Goal: Task Accomplishment & Management: Manage account settings

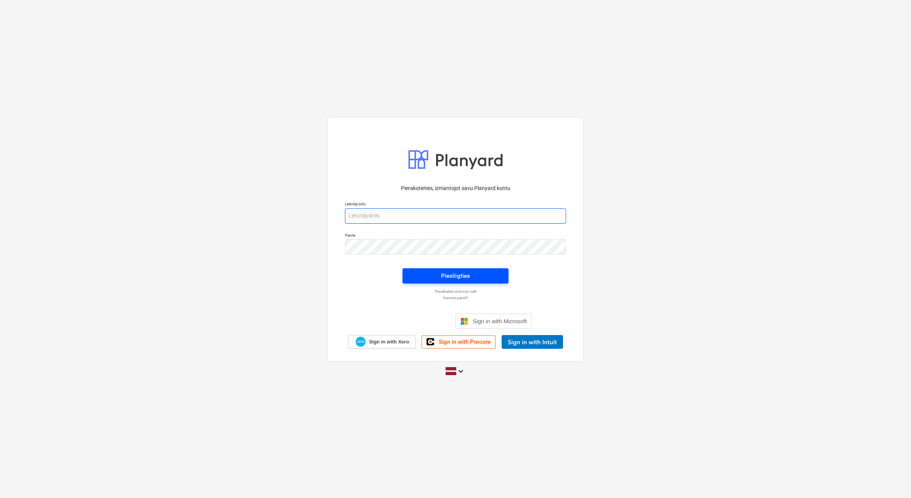
type input "[PERSON_NAME][EMAIL_ADDRESS][DOMAIN_NAME]"
click at [434, 277] on span "Pieslēgties" at bounding box center [456, 276] width 88 height 10
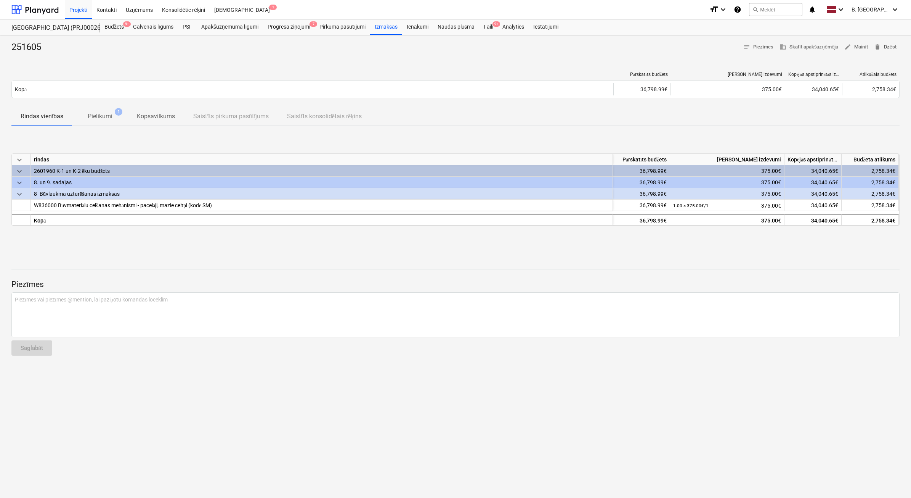
click at [883, 51] on span "delete Dzēst" at bounding box center [885, 47] width 22 height 9
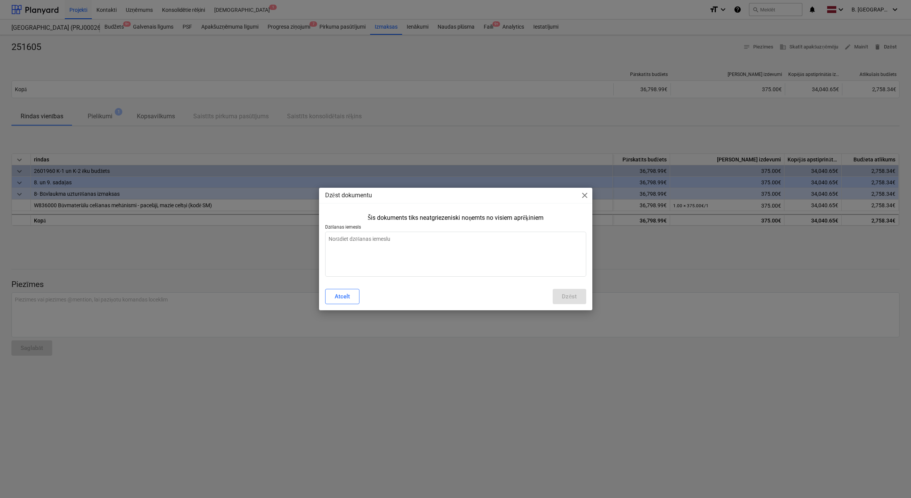
type textarea "x"
click at [454, 241] on textarea at bounding box center [455, 253] width 261 height 45
type textarea "I"
type textarea "x"
type textarea "Ie"
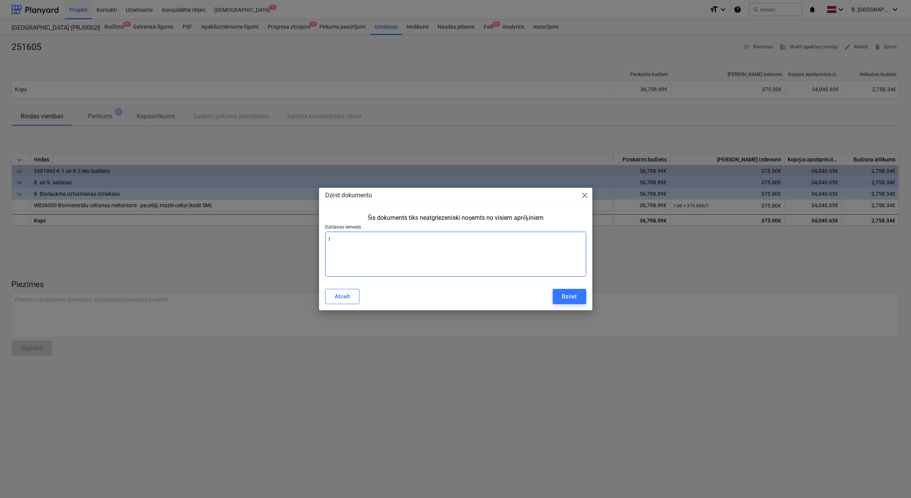
type textarea "x"
type textarea "Iel"
type textarea "x"
type textarea "Ieli"
type textarea "x"
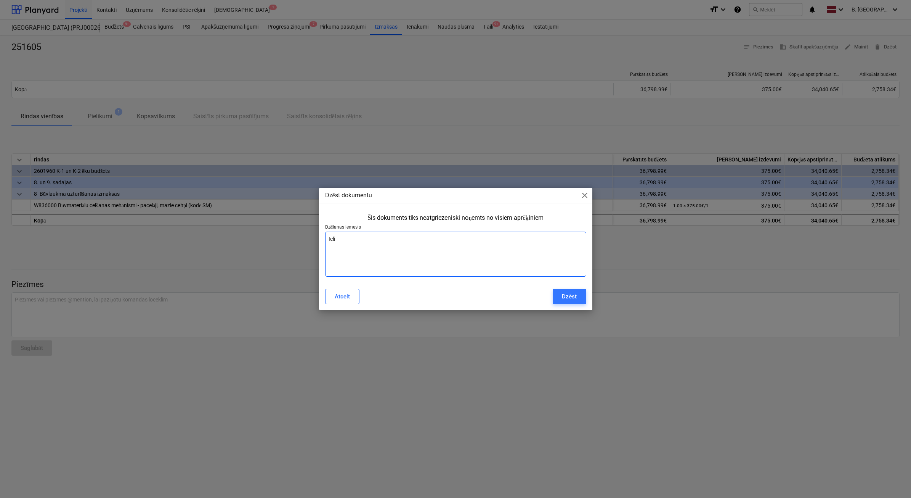
type textarea "Ielik"
type textarea "x"
type textarea "Ieliks"
type textarea "x"
type textarea "Ieliksi"
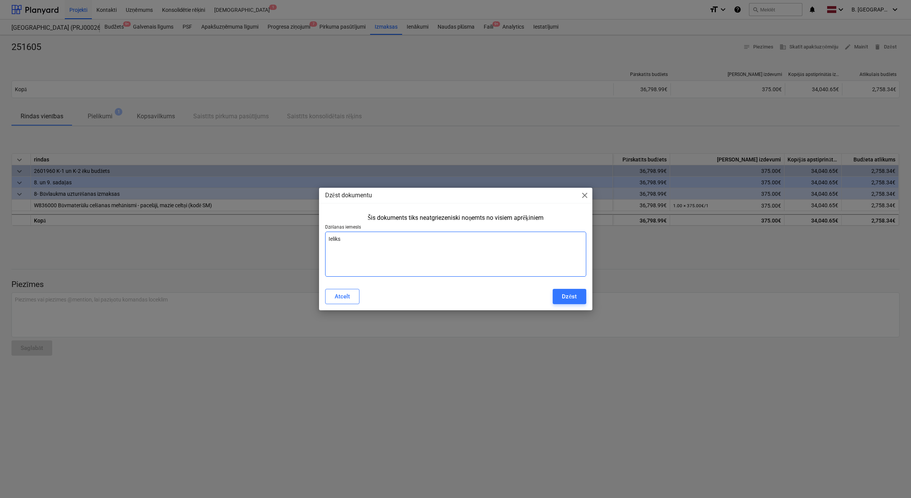
type textarea "x"
type textarea "Ieliksim"
type textarea "x"
type textarea "Ieliksim"
type textarea "x"
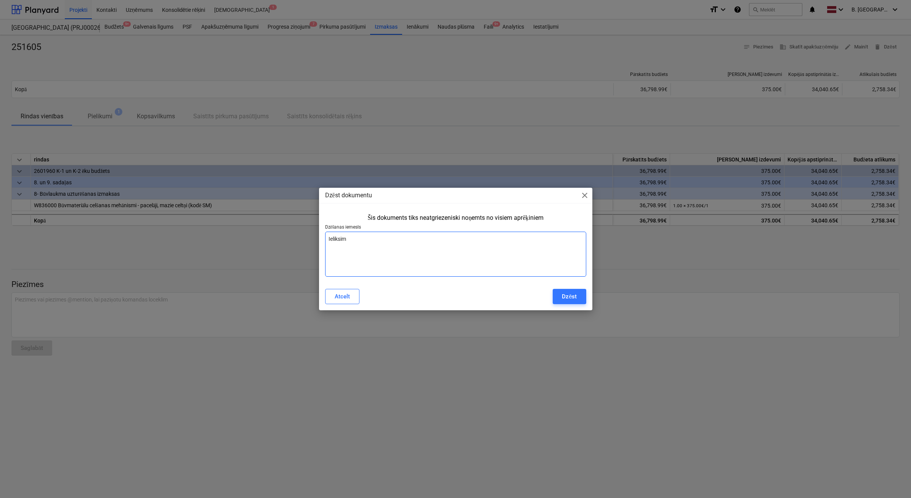
type textarea "Ieliksim"
type textarea "x"
type textarea "Ieliksi"
type textarea "x"
type textarea "Ieliks"
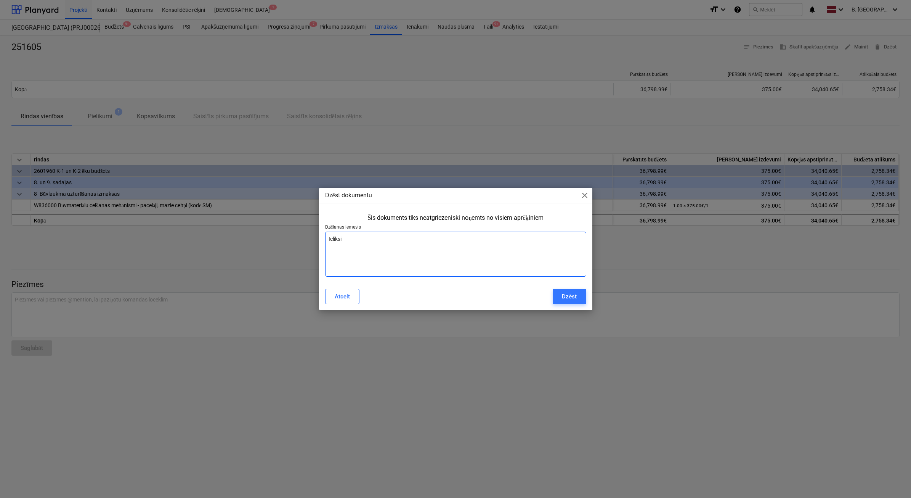
type textarea "x"
type textarea "Ielik"
type textarea "x"
type textarea "Ieli"
type textarea "x"
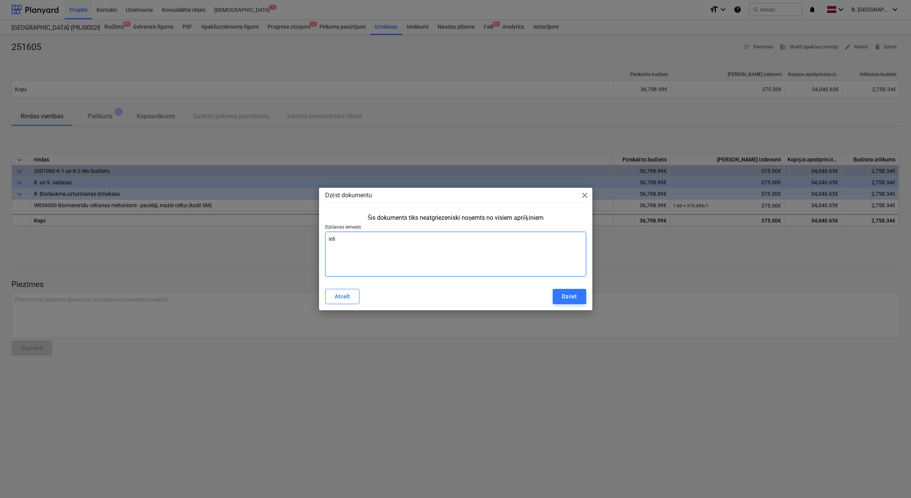
type textarea "Iel"
type textarea "x"
type textarea "Ie"
type textarea "x"
type textarea "I"
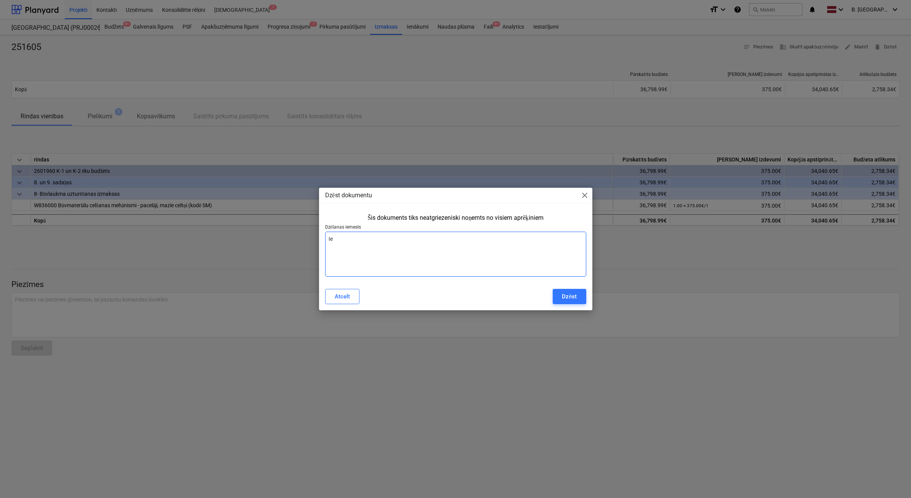
type textarea "x"
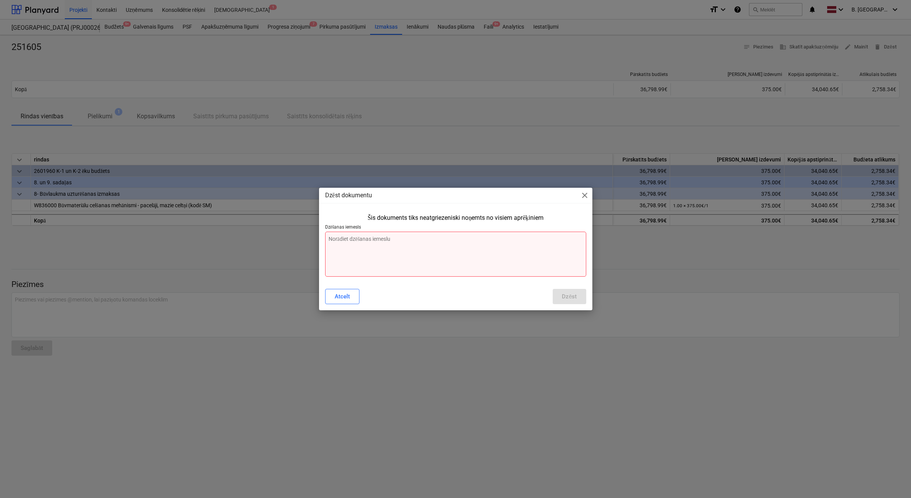
type textarea "š"
type textarea "x"
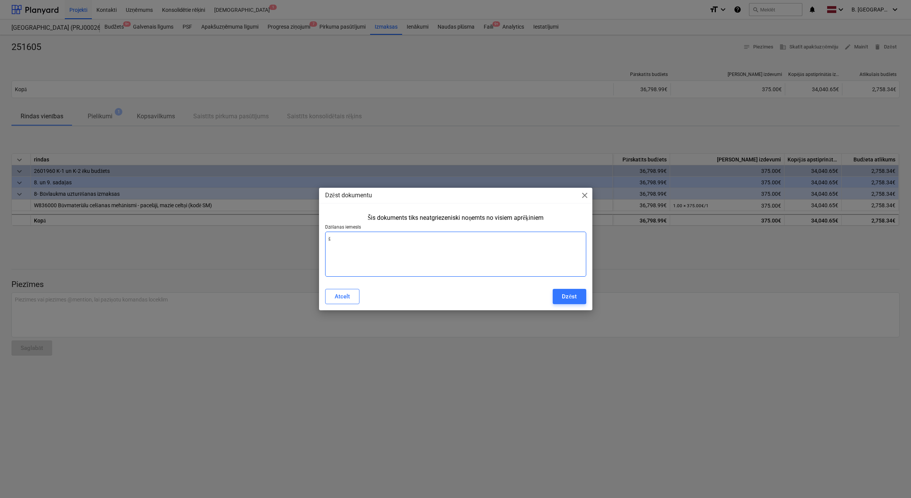
type textarea "šo"
type textarea "x"
type textarea "šo"
type textarea "x"
type textarea "šo r"
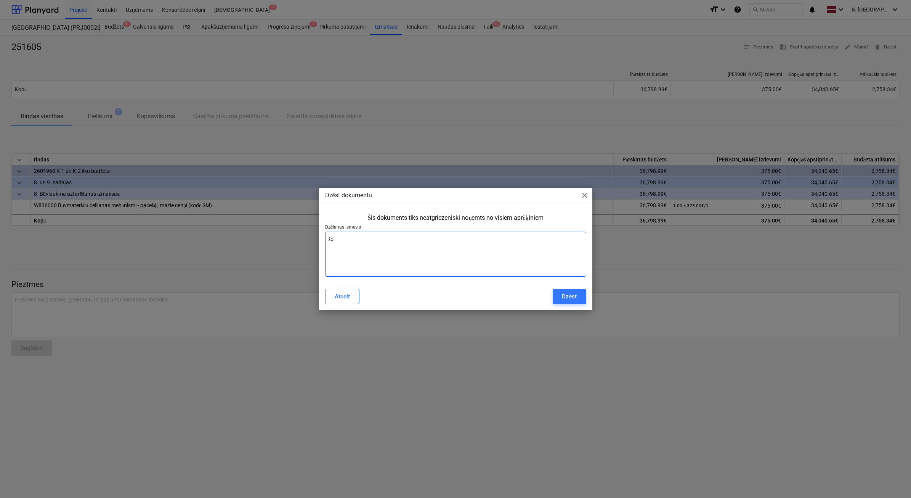
type textarea "x"
type textarea "šo rē"
type textarea "x"
type textarea "šo rēķ"
type textarea "x"
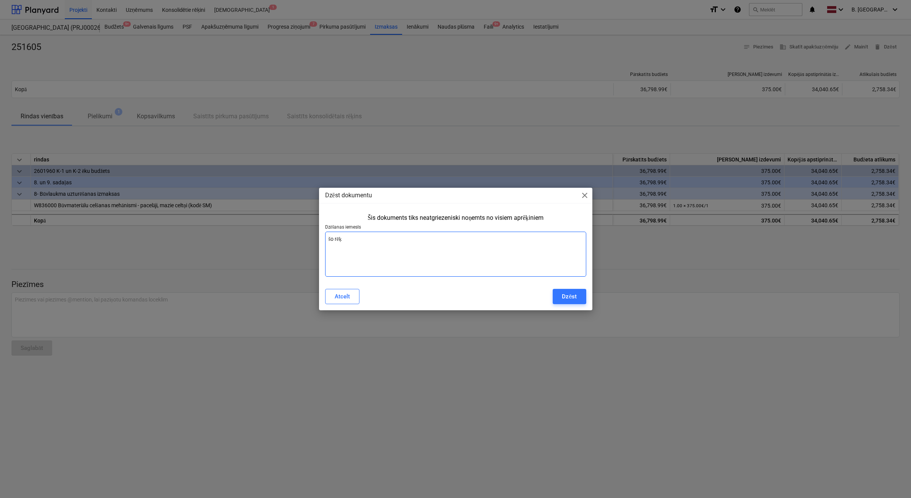
type textarea "šo rēķi"
type textarea "x"
type textarea "šo rēķin"
type textarea "x"
type textarea "šo rēķinu"
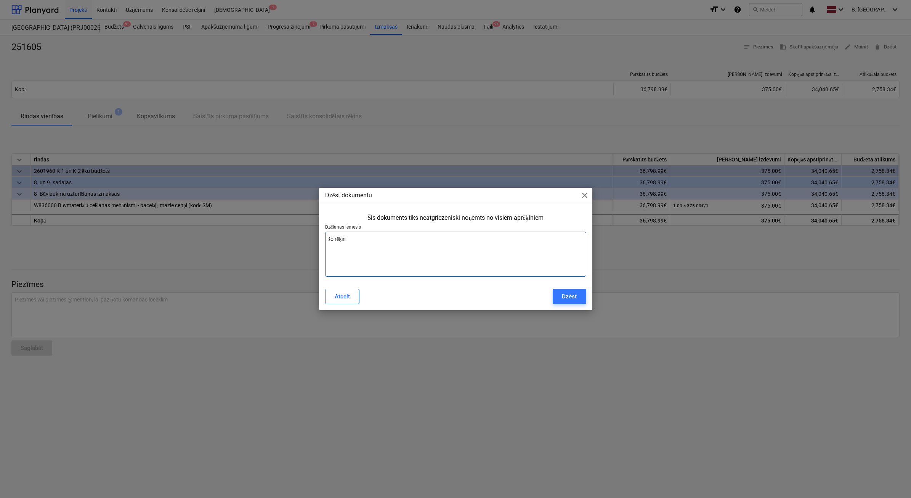
type textarea "x"
type textarea "šo rēķinu"
type textarea "x"
type textarea "šo rēķinu i"
type textarea "x"
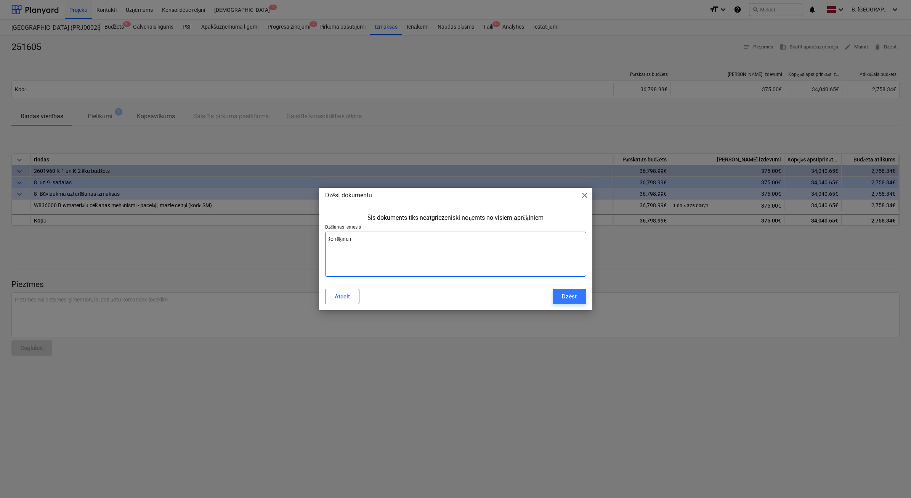
type textarea "šo rēķinu ie"
type textarea "x"
type textarea "šo rēķinu iel"
type textarea "x"
type textarea "šo rēķinu ieli"
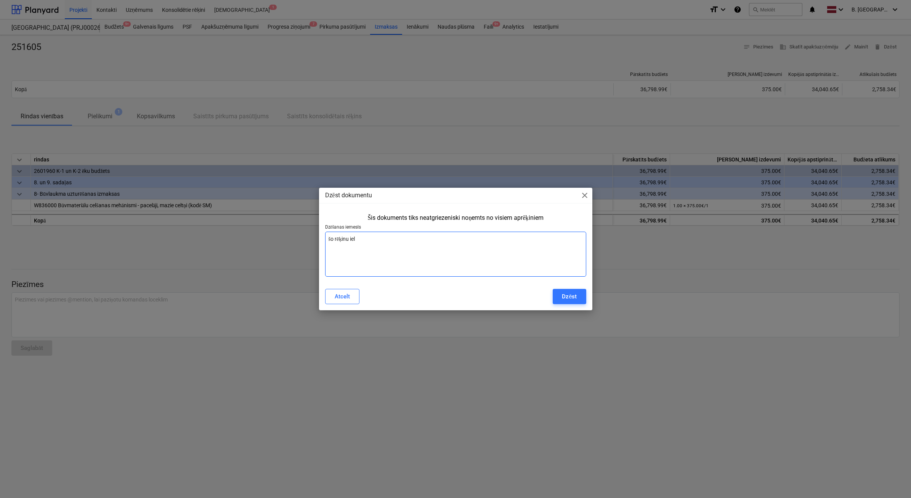
type textarea "x"
type textarea "šo rēķinu ielik"
type textarea "x"
type textarea "šo rēķinu ieliks"
type textarea "x"
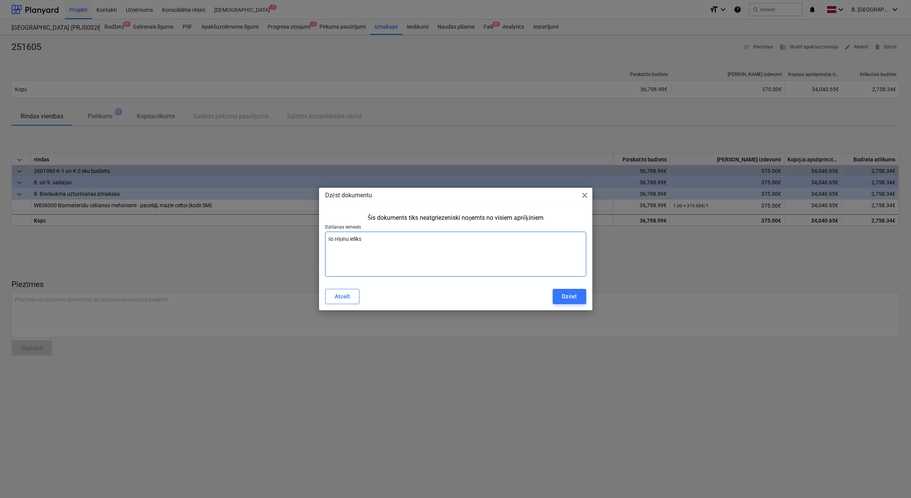
type textarea "šo rēķinu ieliksi"
type textarea "x"
type textarea "šo rēķinu ieliksim"
type textarea "x"
type textarea "šo rēķinu ieliksime"
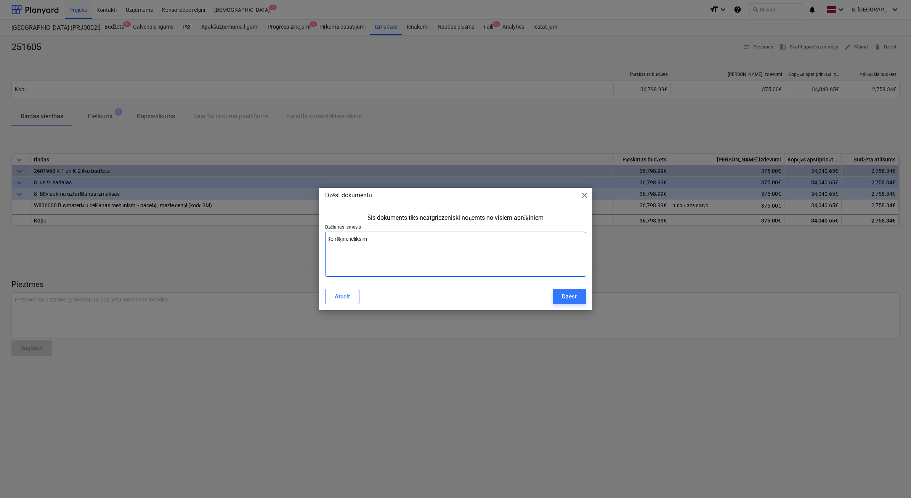
type textarea "x"
type textarea "šo rēķinu ieliksime"
type textarea "x"
type textarea "šo rēķinu ieliksime a"
type textarea "x"
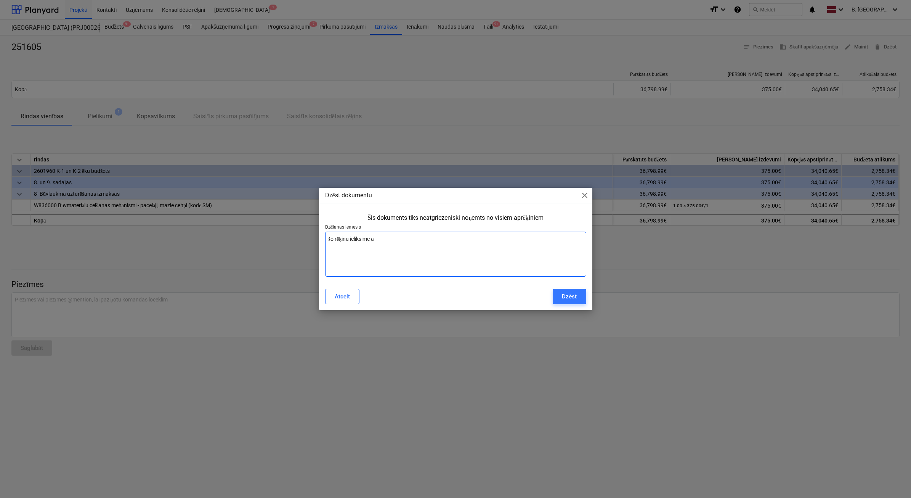
type textarea "šo rēķinu ieliksime ar"
type textarea "x"
type textarea "šo rēķinu ieliksime ar"
type textarea "x"
type textarea "šo rēķinu ieliksime ar j"
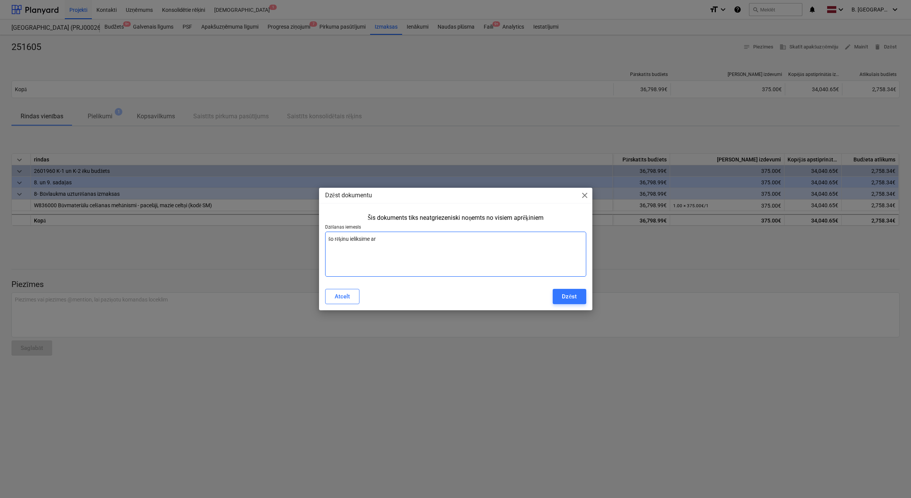
type textarea "x"
type textarea "šo rēķinu ieliksime ar ja"
type textarea "x"
type textarea "šo rēķinu ieliksime ar jau"
type textarea "x"
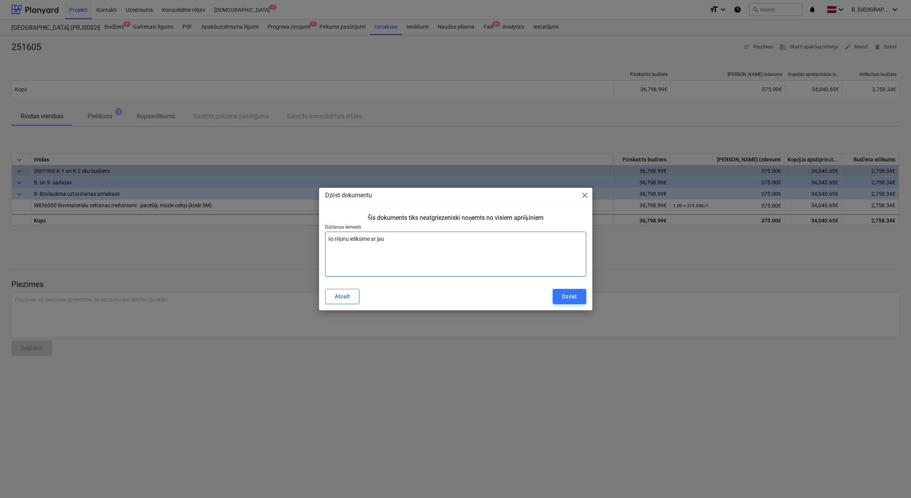
type textarea "šo rēķinu ieliksime ar ja"
type textarea "x"
type textarea "šo rēķinu ieliksime ar j"
type textarea "x"
type textarea "šo rēķinu ieliksime ar"
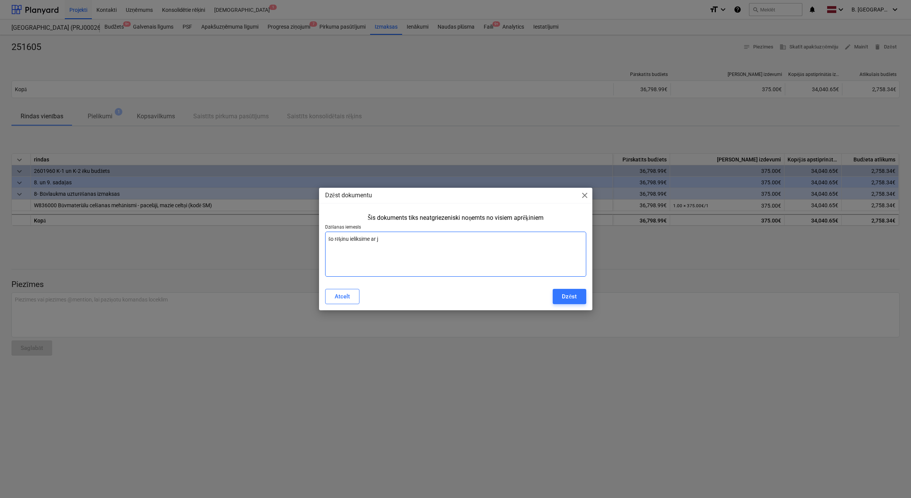
type textarea "x"
type textarea "šo rēķinu ieliksime ar"
type textarea "x"
type textarea "šo rēķinu ieliksime a"
type textarea "x"
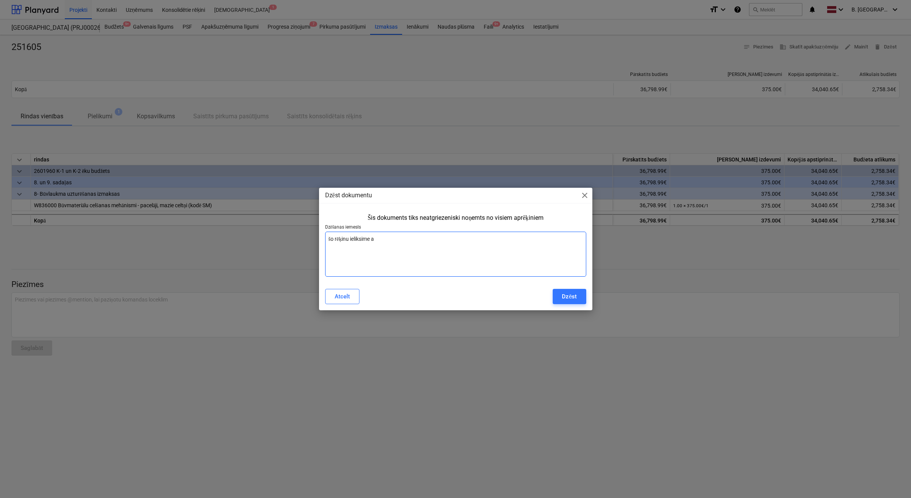
type textarea "šo rēķinu ieliksime"
type textarea "x"
type textarea "šo rēķinu ieliksime"
type textarea "x"
type textarea "šo rēķinu ieliksim"
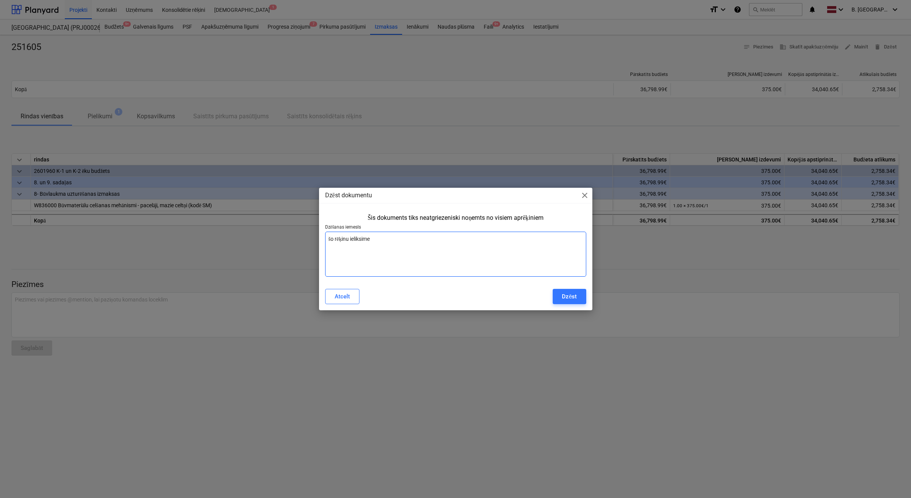
type textarea "x"
type textarea "šo rēķinu ieliksi"
type textarea "x"
type textarea "šo rēķinu ieliks"
type textarea "x"
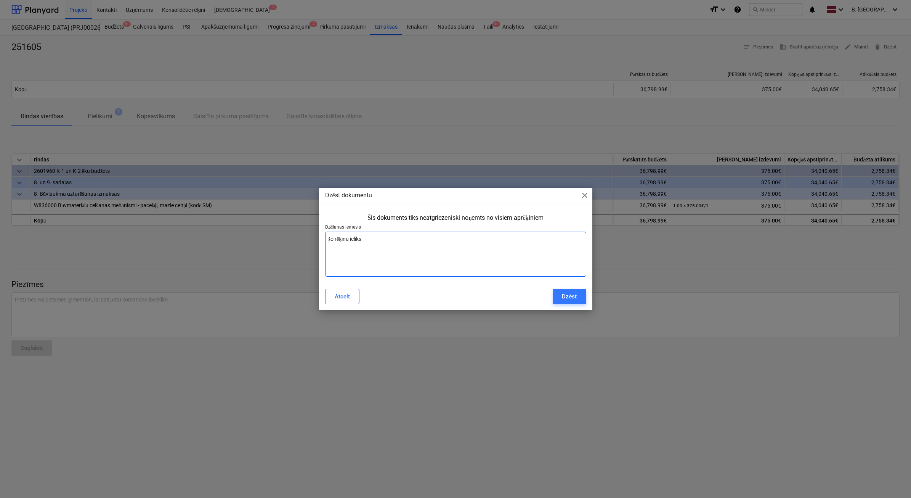
type textarea "šo rēķinu ielik"
type textarea "x"
type textarea "šo rēķinu ieli"
type textarea "x"
type textarea "šo rēķinu iel"
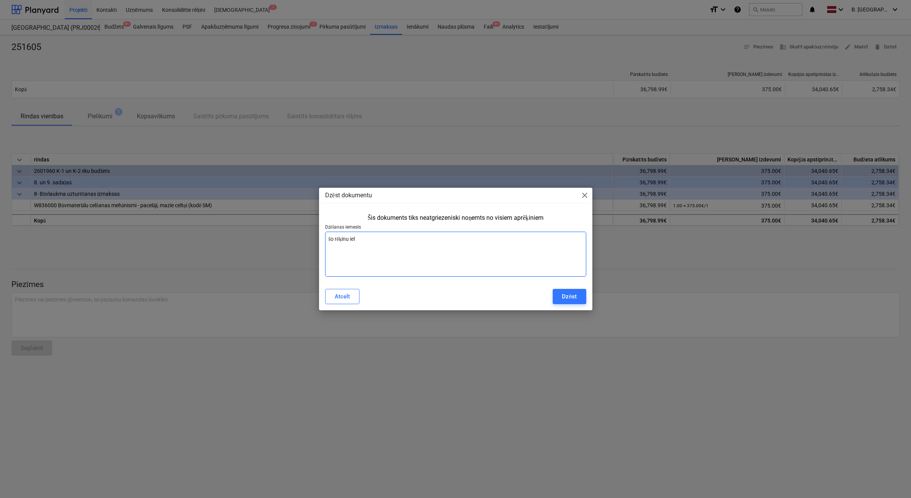
type textarea "x"
type textarea "šo rēķinu ieli"
type textarea "x"
type textarea "šo rēķinu ielik"
type textarea "x"
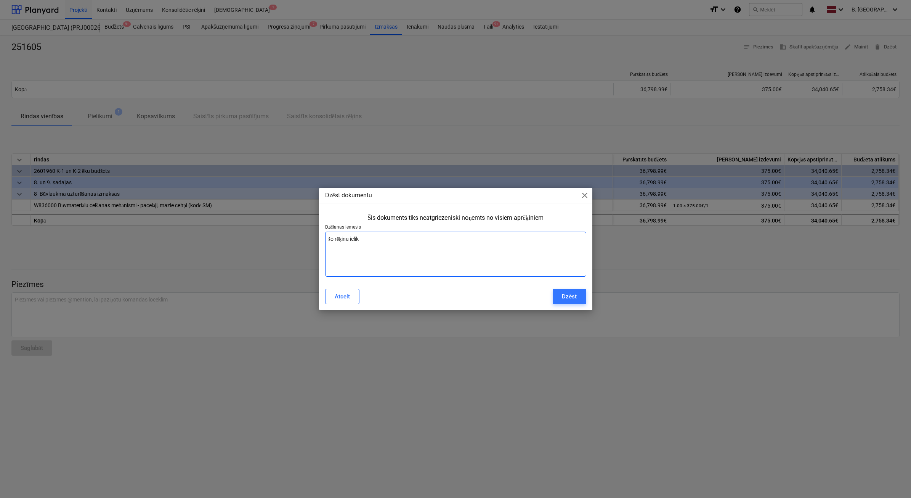
type textarea "šo rēķinu ieliks"
type textarea "x"
type textarea "šo rēķinu ieliksi"
type textarea "x"
type textarea "šo rēķinu ieliksim"
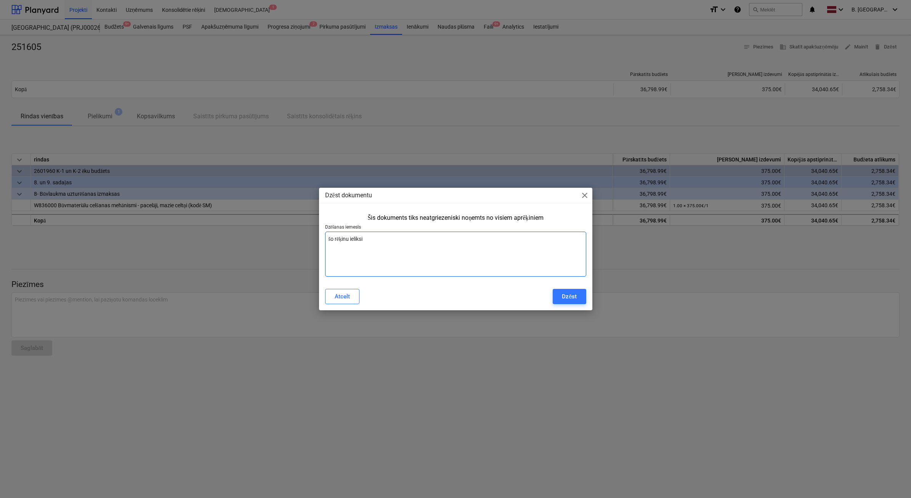
type textarea "x"
type textarea "šo rēķinu ieliksim"
type textarea "x"
type textarea "šo rēķinu ieliksim a"
type textarea "x"
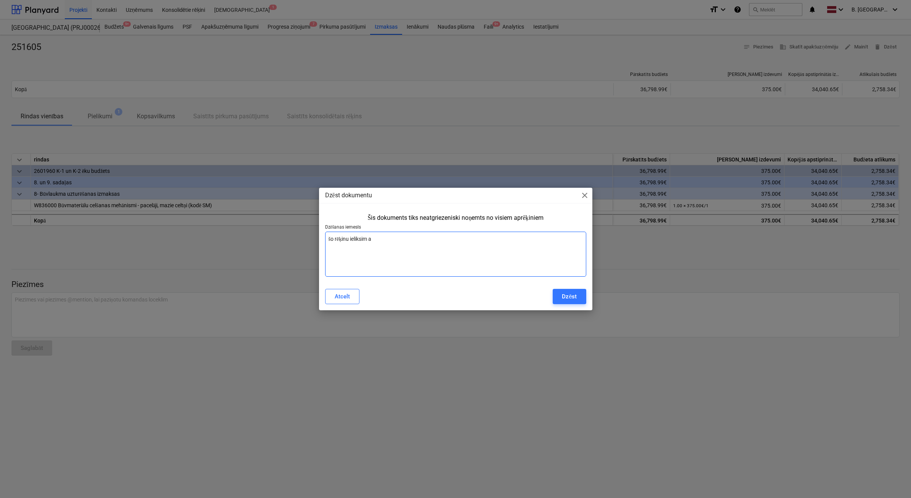
type textarea "šo rēķinu ieliksim at"
type textarea "x"
type textarea "šo rēķinu ieliksim atp"
type textarea "x"
type textarea "šo rēķinu ieliksim atpa"
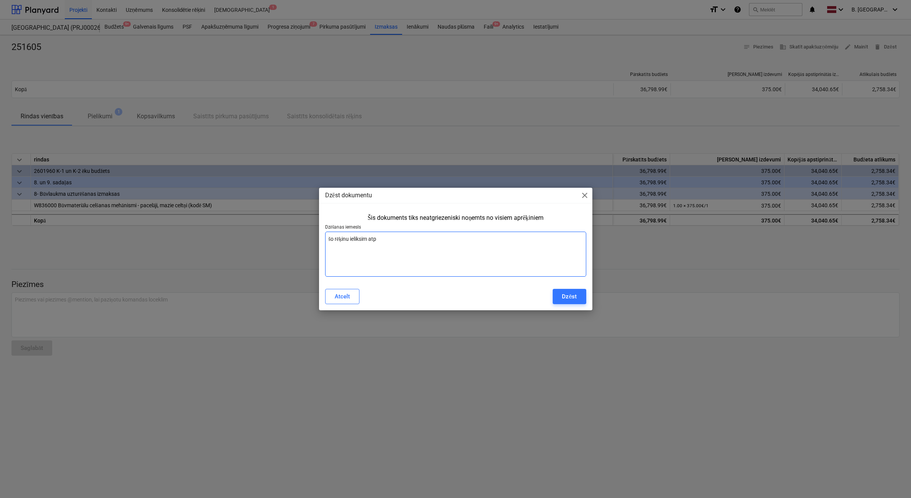
type textarea "x"
type textarea "šo rēķinu ieliksim atpak"
type textarea "x"
type textarea "šo rēķinu ieliksim atpaka"
type textarea "x"
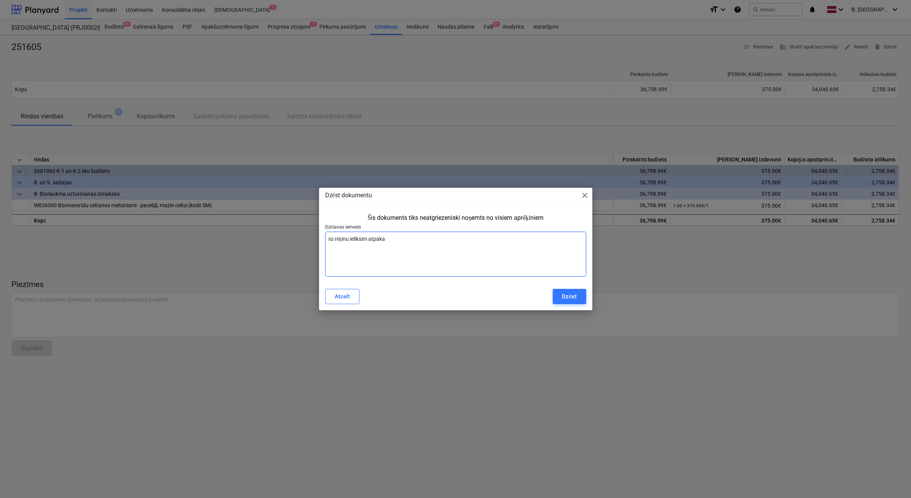
type textarea "šo rēķinu ieliksim atpakaļ"
type textarea "x"
type textarea "šo rēķinu ieliksim atpakaļ"
type textarea "x"
type textarea "šo rēķinu ieliksim atpakaļ P"
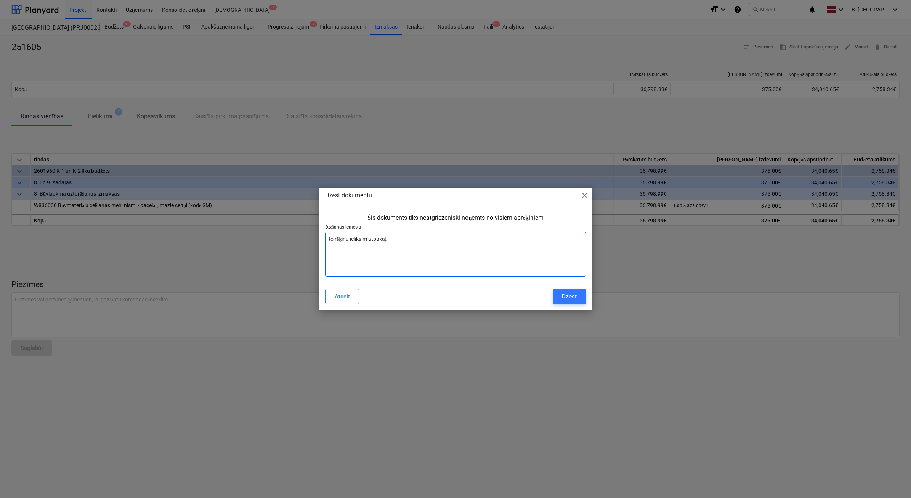
type textarea "x"
type textarea "šo rēķinu ieliksim atpakaļ PY"
type textarea "x"
type textarea "šo rēķinu ieliksim atpakaļ PY"
type textarea "x"
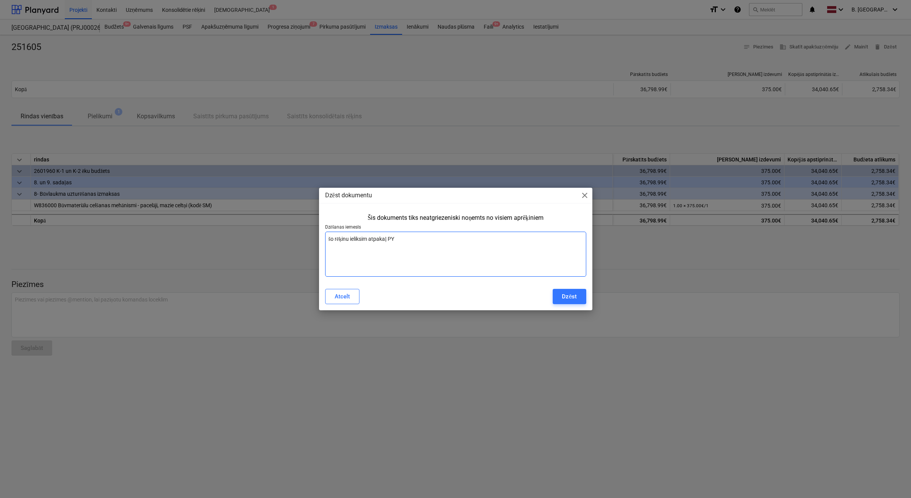
type textarea "šo rēķinu ieliksim atpakaļ PY a"
type textarea "x"
type textarea "šo rēķinu ieliksim atpakaļ PY ar"
type textarea "x"
type textarea "šo rēķinu ieliksim atpakaļ PY ar"
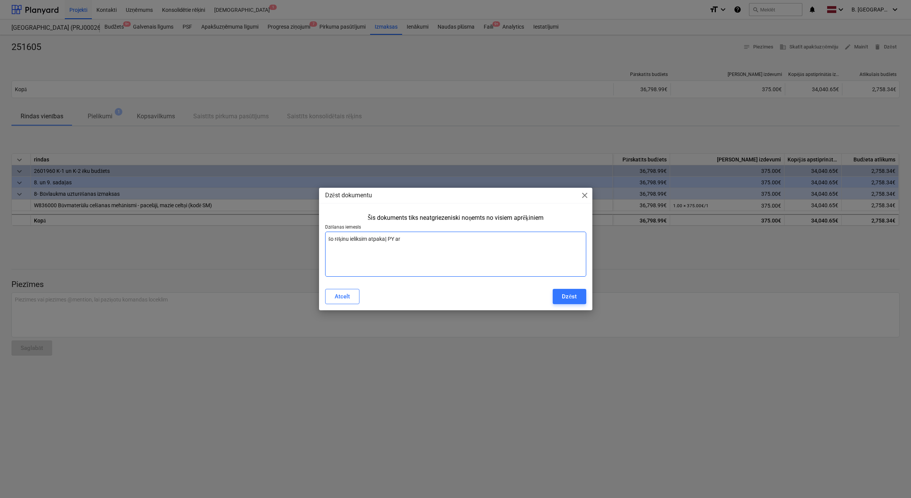
type textarea "x"
type textarea "šo rēķinu ieliksim atpakaļ PY ar j"
type textarea "x"
type textarea "šo rēķinu ieliksim atpakaļ PY ar ja"
type textarea "x"
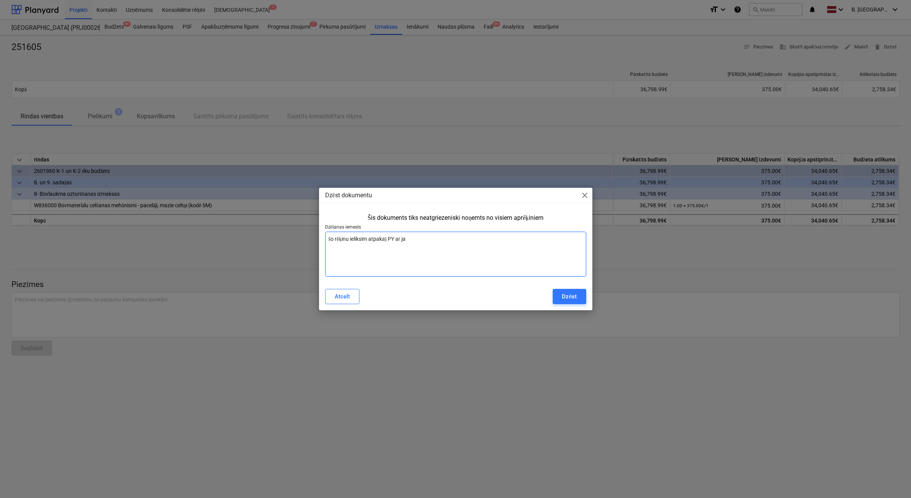
type textarea "šo rēķinu ieliksim atpakaļ PY ar jau"
type textarea "x"
type textarea "šo rēķinu ieliksim atpakaļ PY ar jaun"
type textarea "x"
type textarea "šo rēķinu ieliksim atpakaļ PY ar jaunā"
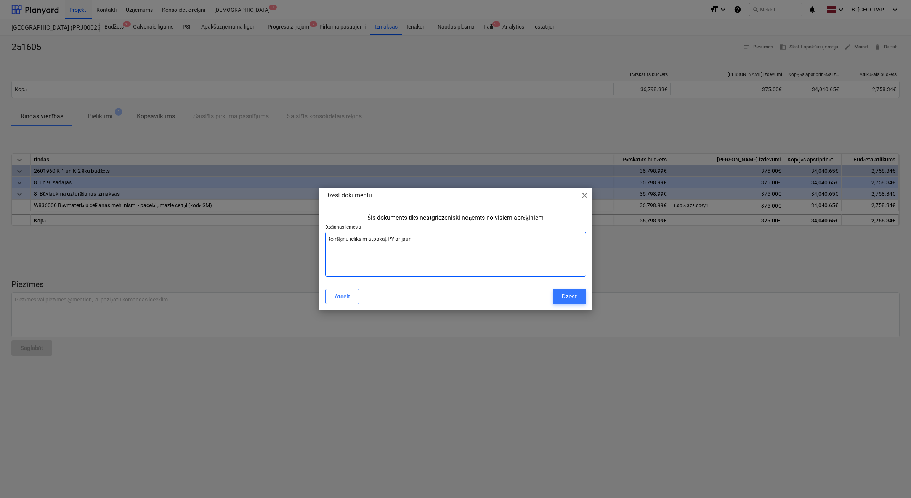
type textarea "x"
type textarea "šo rēķinu ieliksim atpakaļ PY ar jaunā"
type textarea "x"
type textarea "šo rēķinu ieliksim atpakaļ PY ar jaunā m"
type textarea "x"
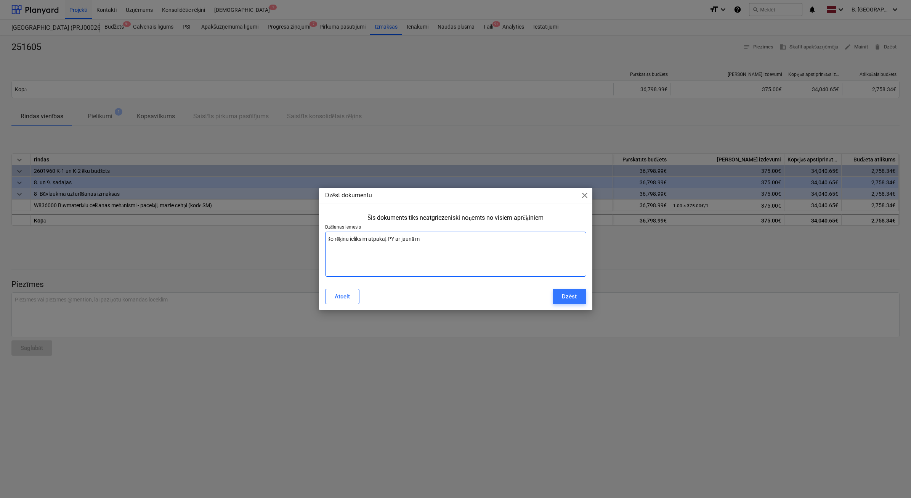
type textarea "šo rēķinu ieliksim atpakaļ PY ar jaunā mē"
type textarea "x"
type textarea "šo rēķinu ieliksim atpakaļ PY ar jaunā mēn"
type textarea "x"
type textarea "šo rēķinu ieliksim atpakaļ PY ar jaunā mēne"
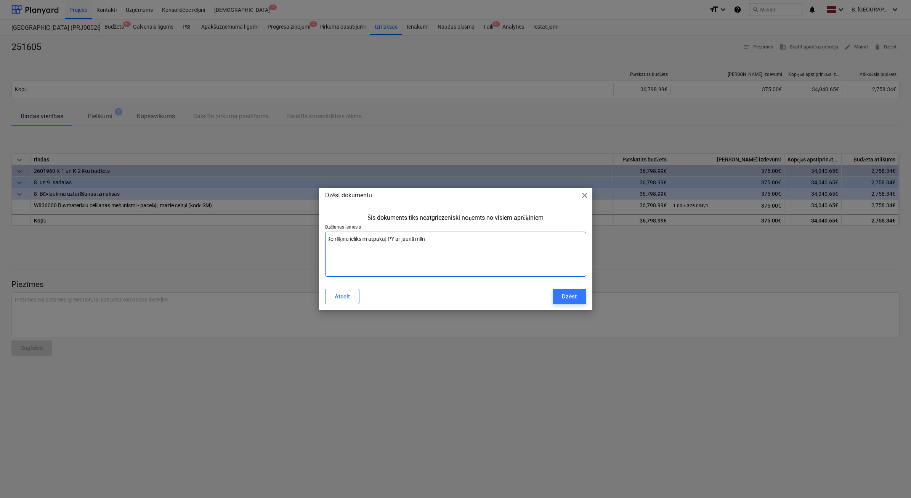
type textarea "x"
type textarea "šo rēķinu ieliksim atpakaļ PY ar jaunā mēneš"
type textarea "x"
type textarea "šo rēķinu ieliksim atpakaļ PY ar jaunā mēneša"
type textarea "x"
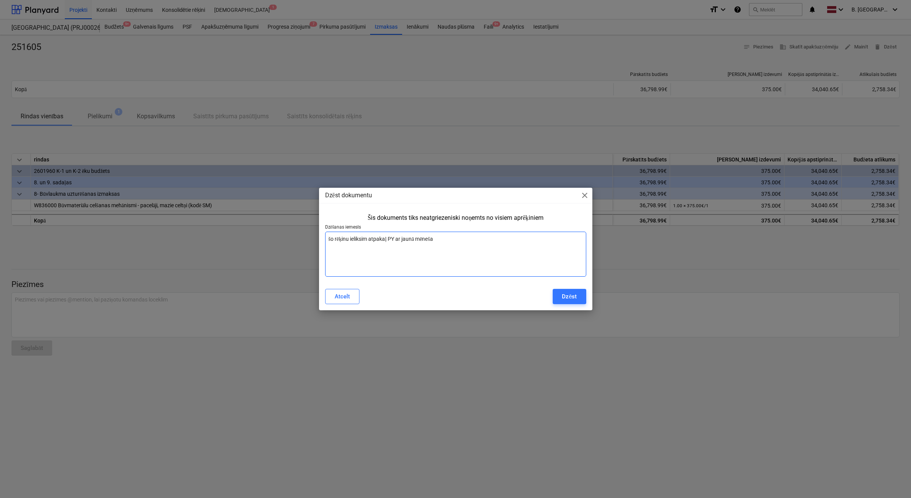
type textarea "šo rēķinu ieliksim atpakaļ PY ar jaunā mēneša"
type textarea "x"
type textarea "šo rēķinu ieliksim atpakaļ PY ar jaunā mēneša s"
type textarea "x"
type textarea "šo rēķinu ieliksim atpakaļ PY ar jaunā mēneša sā"
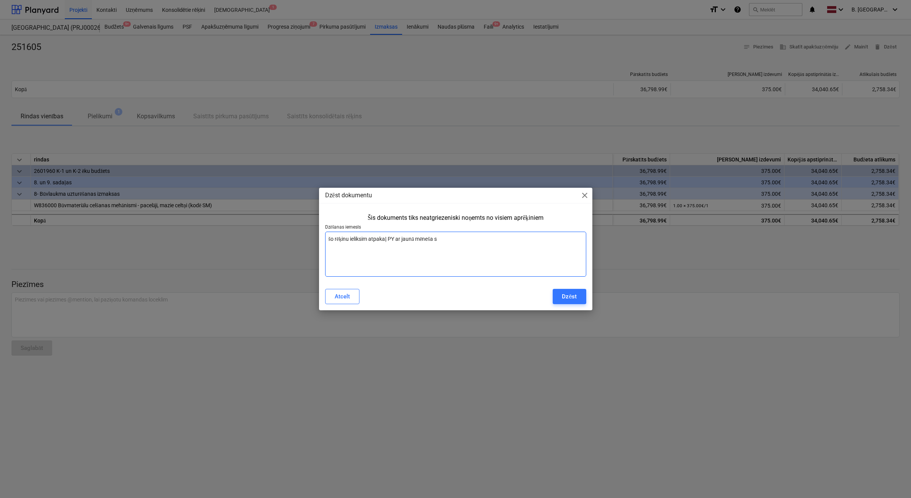
type textarea "x"
type textarea "šo rēķinu ieliksim atpakaļ PY ar jaunā mēneša sāk"
type textarea "x"
type textarea "šo rēķinu ieliksim atpakaļ PY ar jaunā mēneša sākš"
type textarea "x"
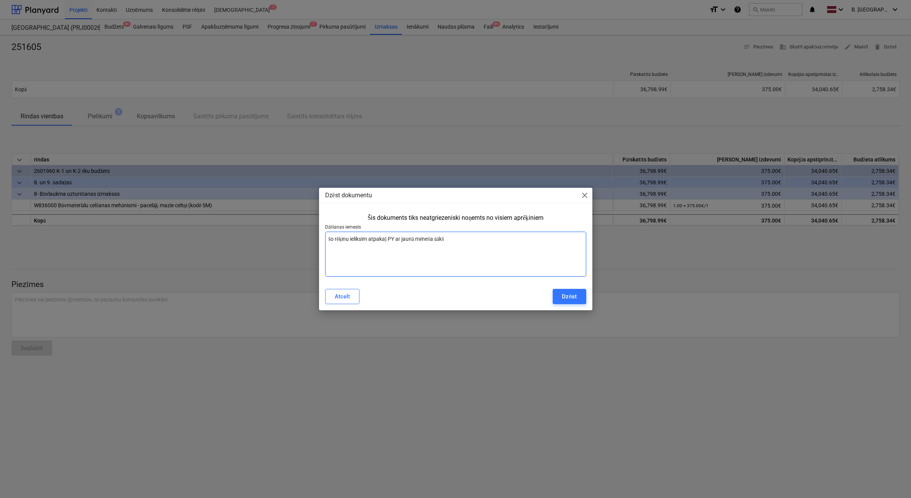
type textarea "šo rēķinu ieliksim atpakaļ PY ar jaunā mēneša sākša"
type textarea "x"
type textarea "šo rēķinu ieliksim atpakaļ PY ar jaunā mēneša sākšan"
type textarea "x"
type textarea "šo rēķinu ieliksim atpakaļ PY ar jaunā mēneša sākšano"
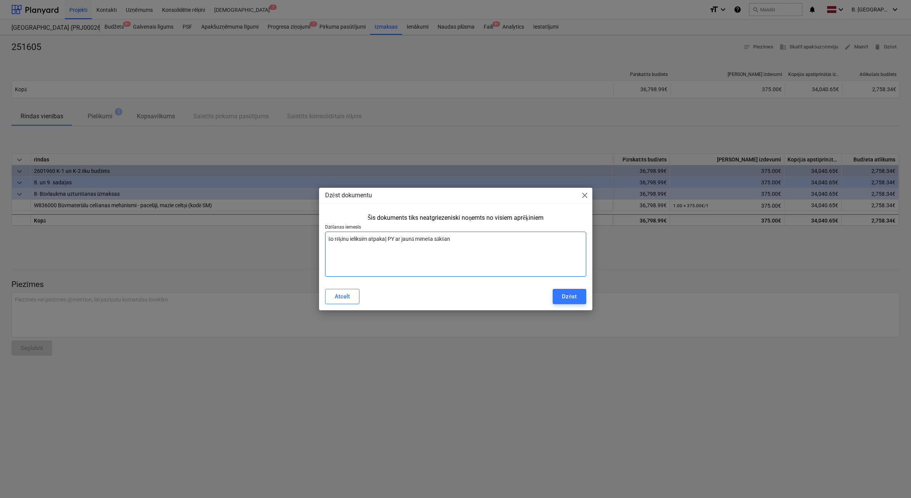
type textarea "x"
type textarea "šo rēķinu ieliksim atpakaļ PY ar jaunā mēneša sākšanos"
type textarea "x"
type textarea "šo rēķinu ieliksim atpakaļ PY ar jaunā mēneša sākšanos."
type textarea "x"
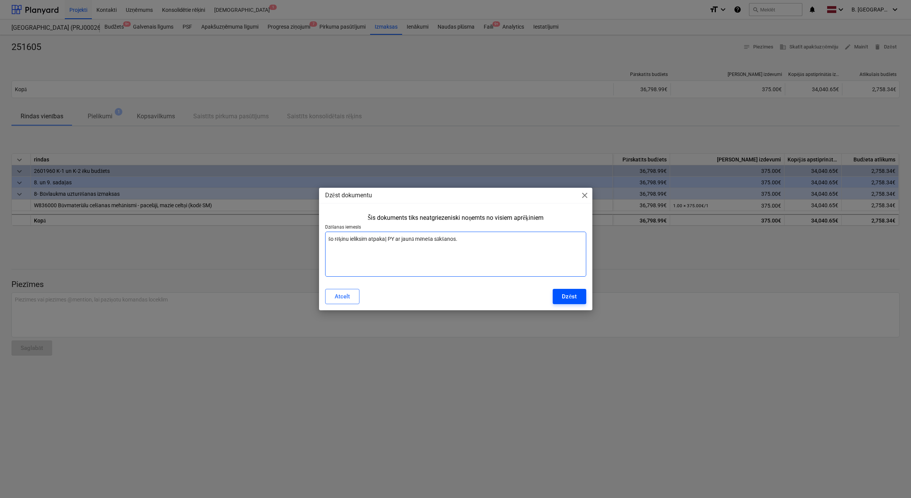
type textarea "šo rēķinu ieliksim atpakaļ PY ar jaunā mēneša sākšanos."
click at [571, 300] on div "Dzēst" at bounding box center [569, 296] width 15 height 10
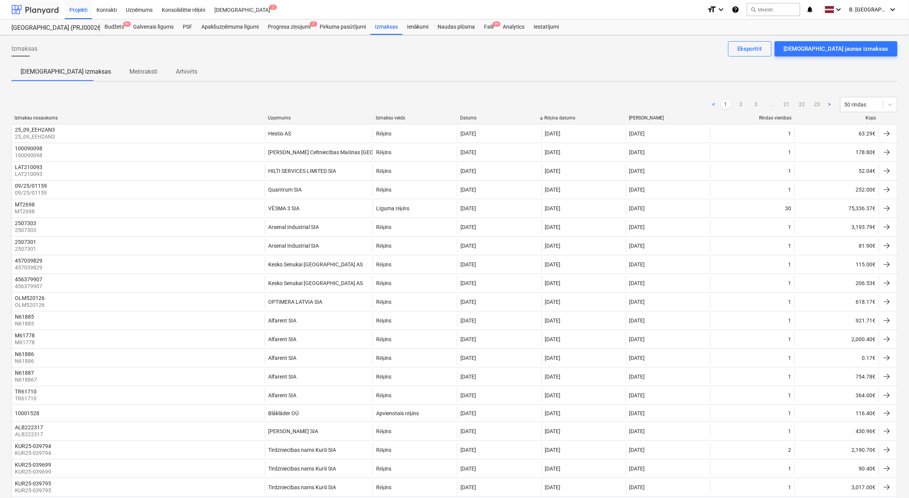
click at [28, 12] on div at bounding box center [34, 9] width 47 height 19
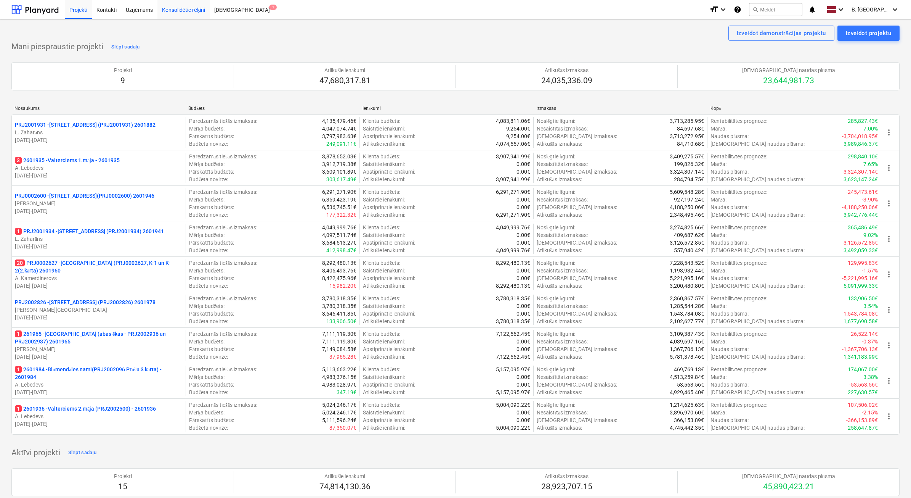
click at [185, 12] on div "Konsolidētie rēķini" at bounding box center [183, 9] width 53 height 19
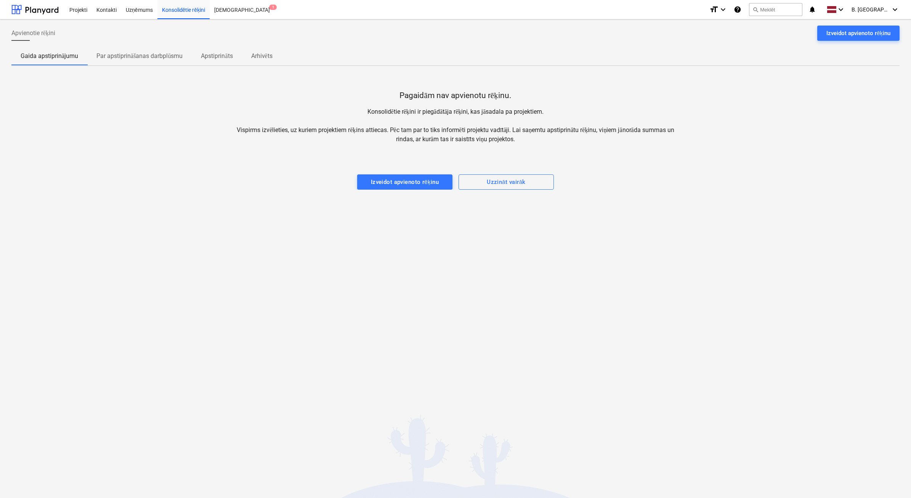
click at [806, 435] on div "Apvienotie rēķini Izveidot apvienoto rēķinu Gaida apstiprinājumu Par apstiprinā…" at bounding box center [455, 258] width 911 height 478
click at [217, 58] on p "Apstiprināts" at bounding box center [217, 55] width 32 height 9
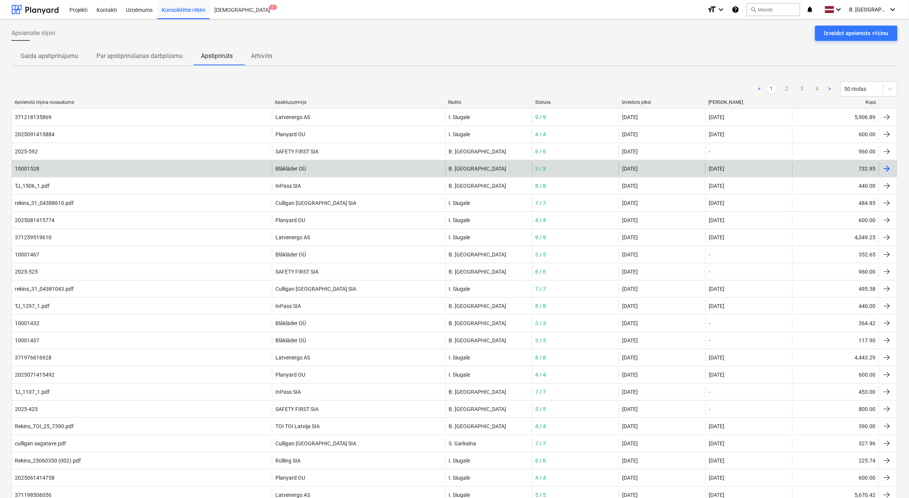
click at [107, 170] on div "10001528" at bounding box center [142, 168] width 260 height 12
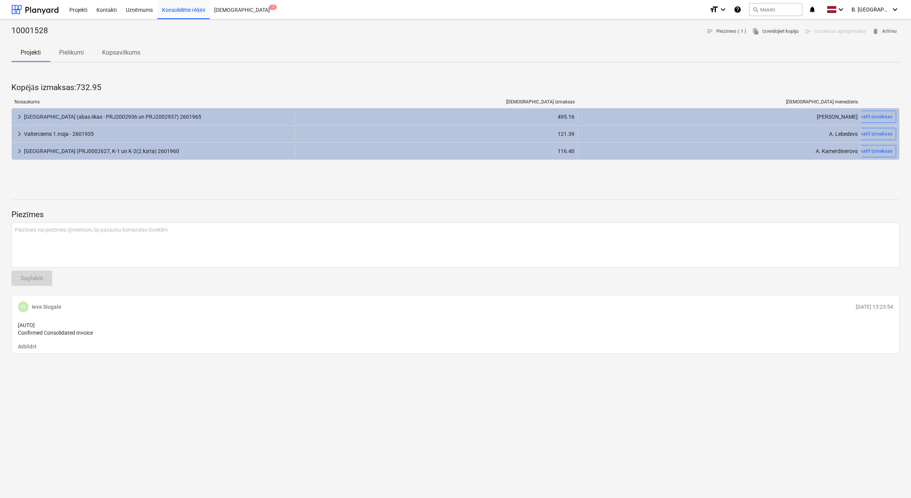
click at [73, 55] on p "Pielikumi" at bounding box center [71, 52] width 25 height 9
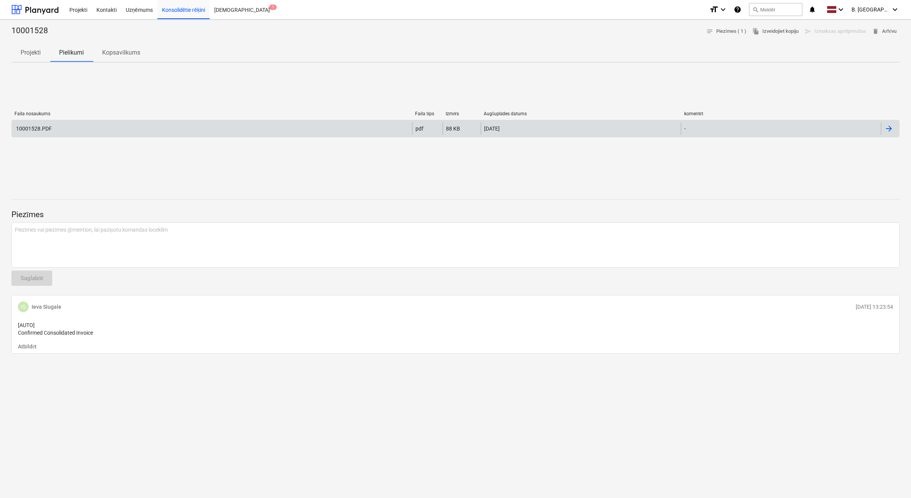
click at [292, 120] on div "10001528.PDF pdf 88 KB [DATE] -" at bounding box center [455, 129] width 888 height 18
click at [287, 125] on div "10001528.PDF" at bounding box center [212, 128] width 400 height 12
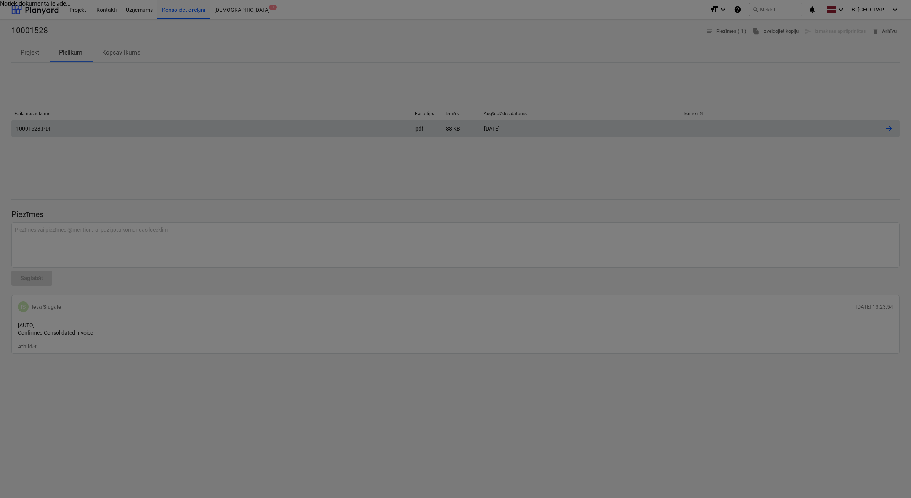
click at [287, 125] on div at bounding box center [455, 249] width 911 height 498
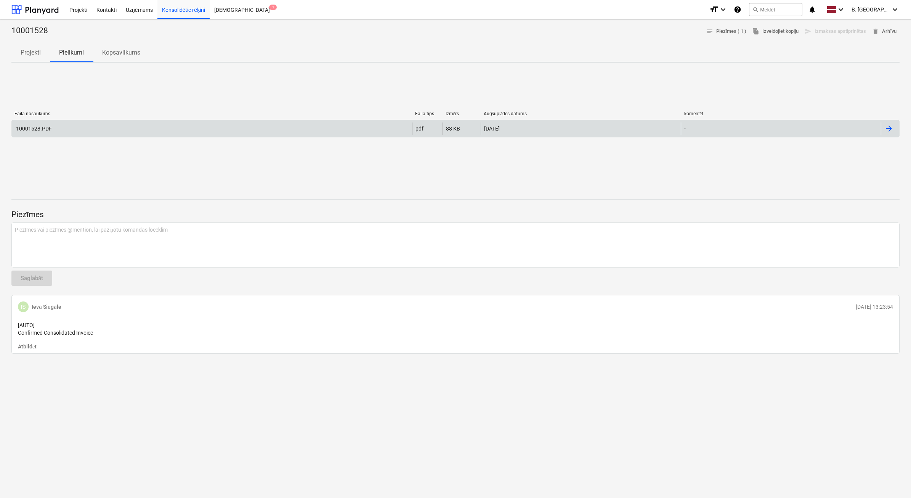
click at [136, 127] on div "10001528.PDF" at bounding box center [212, 128] width 400 height 12
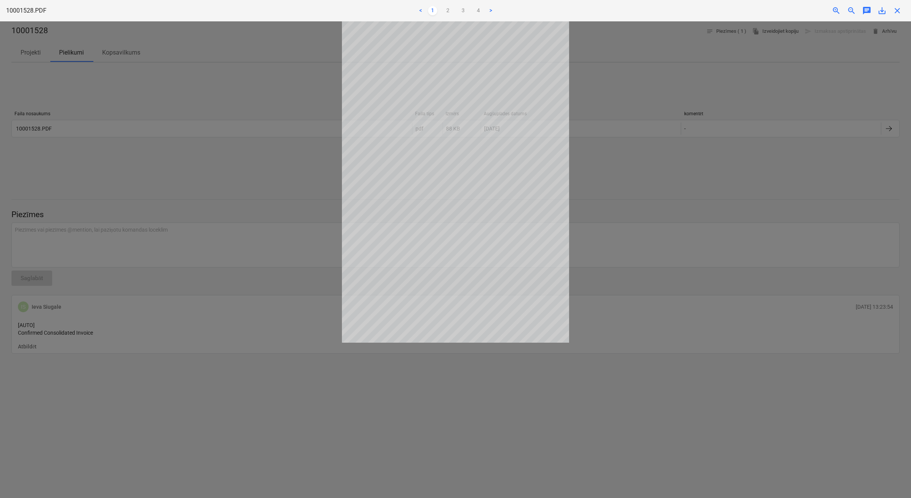
click at [520, 393] on div at bounding box center [455, 259] width 911 height 476
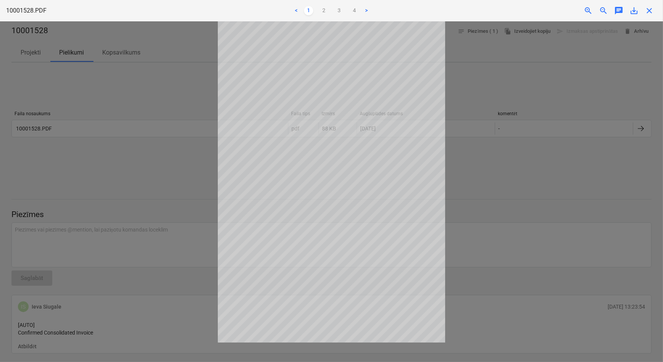
click at [646, 6] on span "close" at bounding box center [648, 10] width 9 height 9
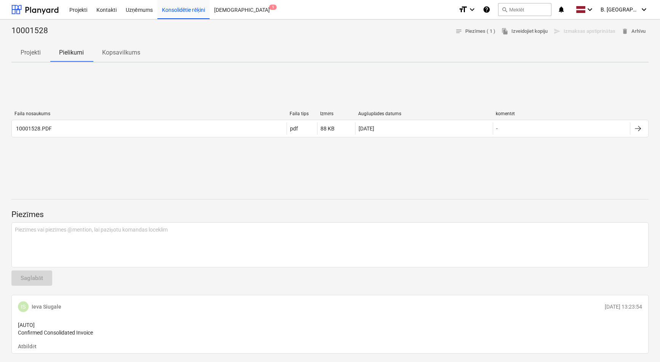
click at [382, 201] on div "Piezīmes Piezīmes vai piezīmes @mention, lai paziņotu komandas loceklim ﻿ Sagla…" at bounding box center [330, 271] width 638 height 164
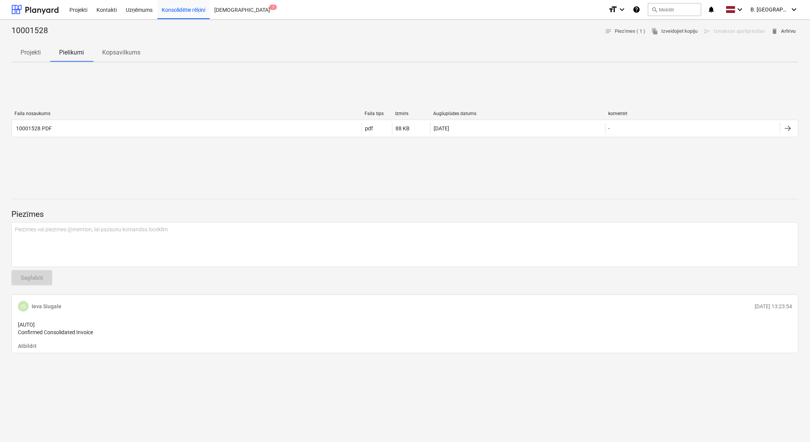
click at [785, 32] on span "delete Arhīvu" at bounding box center [783, 31] width 24 height 9
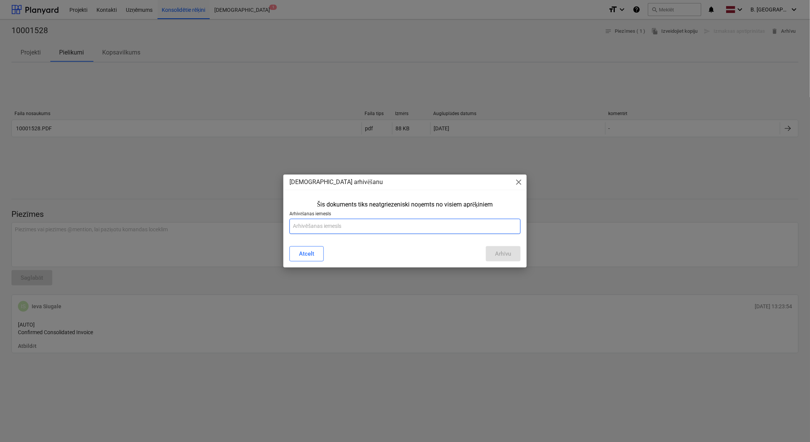
click at [315, 225] on input "text" at bounding box center [404, 226] width 231 height 15
click at [513, 259] on button "Arhīvu" at bounding box center [503, 253] width 34 height 15
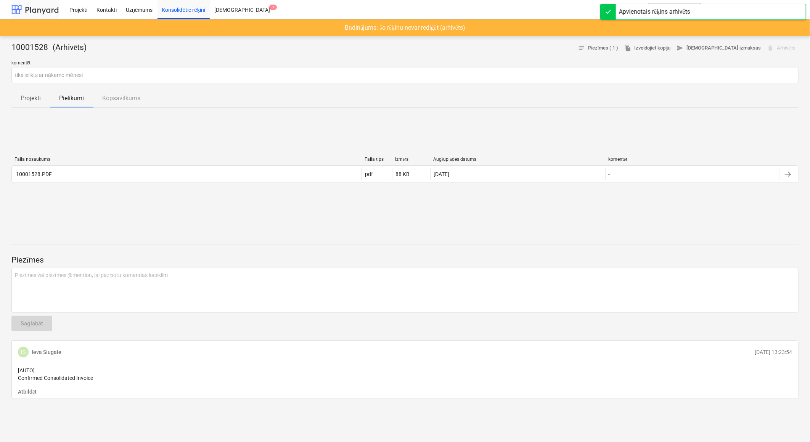
click at [47, 10] on div at bounding box center [34, 9] width 47 height 19
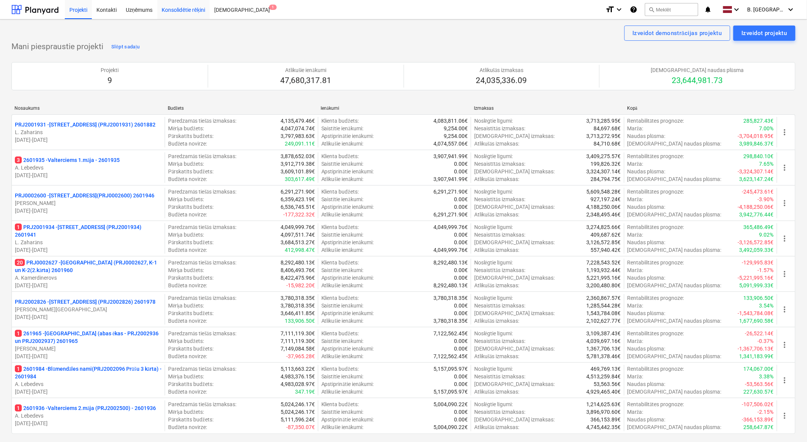
click at [190, 11] on div "Konsolidētie rēķini" at bounding box center [183, 9] width 53 height 19
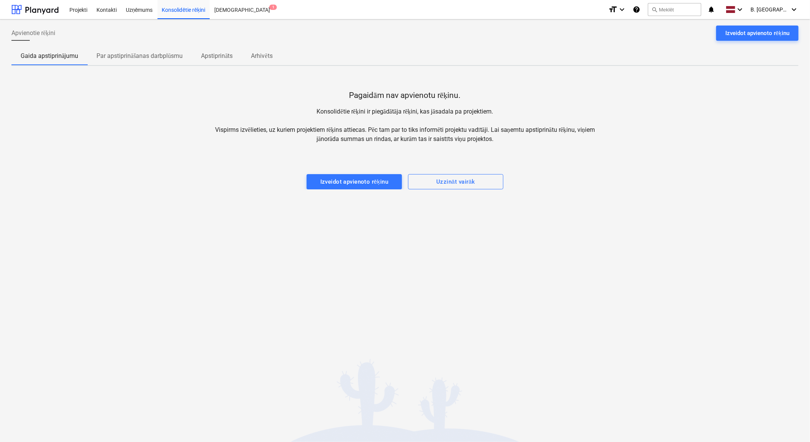
click at [233, 55] on p "Apstiprināts" at bounding box center [217, 55] width 32 height 9
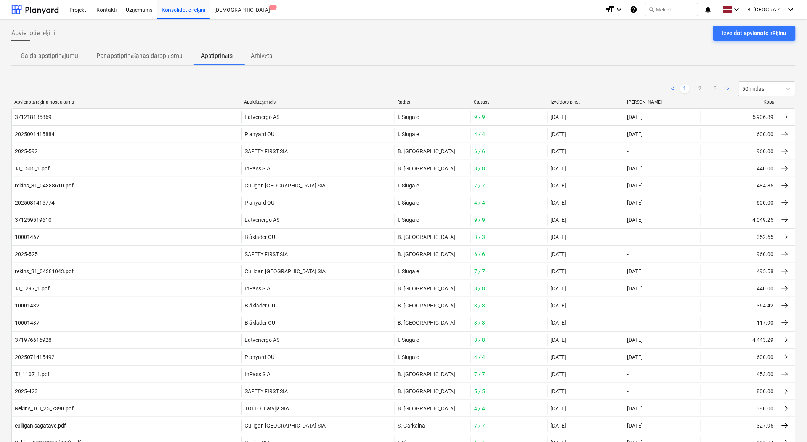
click at [270, 58] on p "Arhivēts" at bounding box center [261, 55] width 21 height 9
